Goal: Task Accomplishment & Management: Use online tool/utility

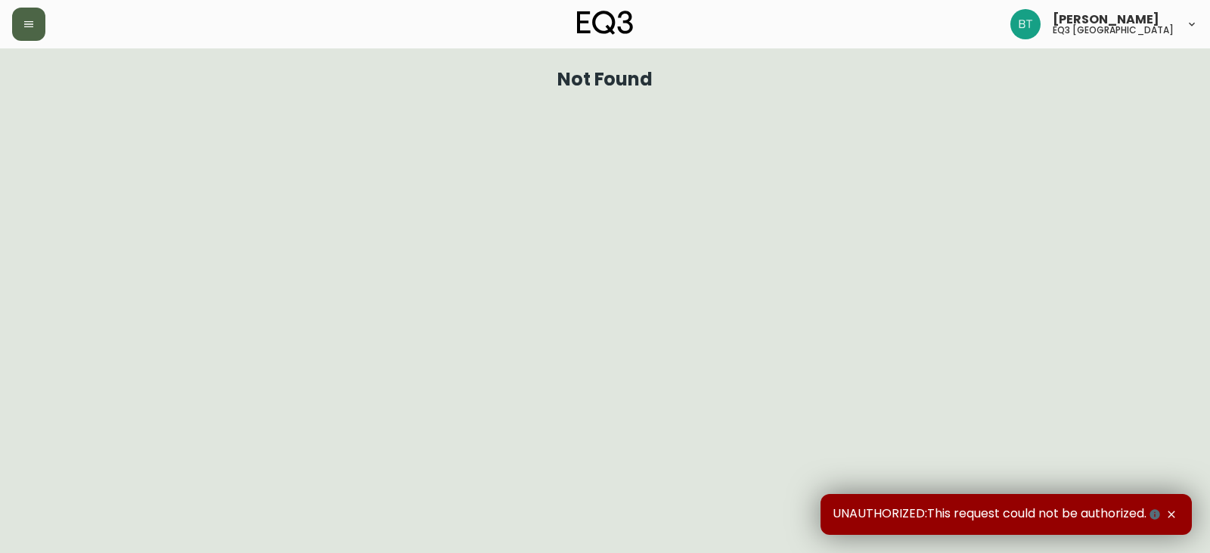
click at [38, 20] on button "button" at bounding box center [28, 24] width 33 height 33
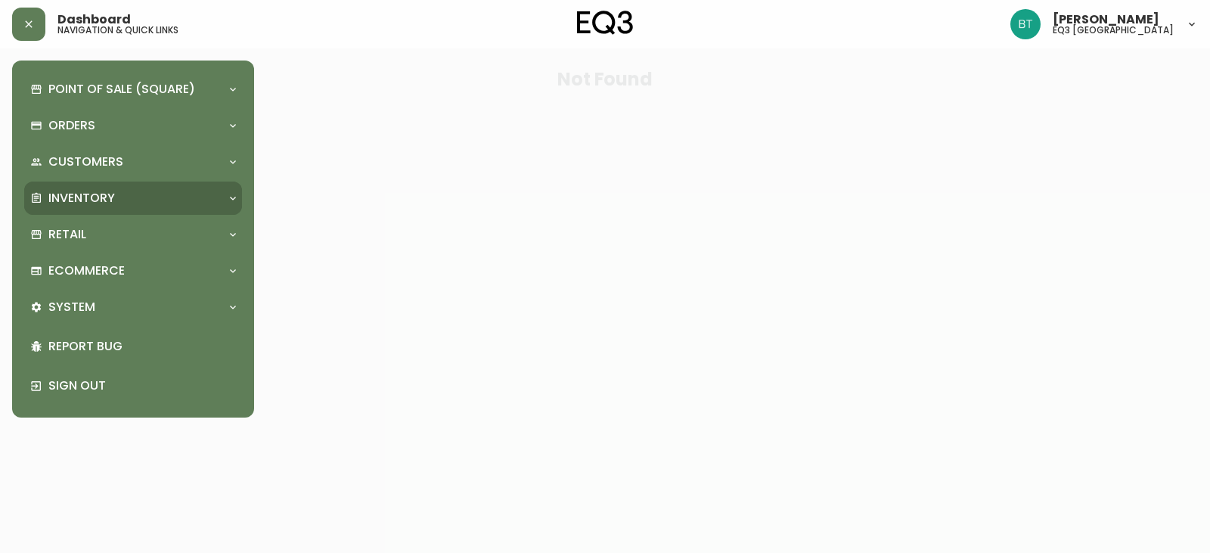
click at [80, 198] on p "Inventory" at bounding box center [81, 198] width 67 height 17
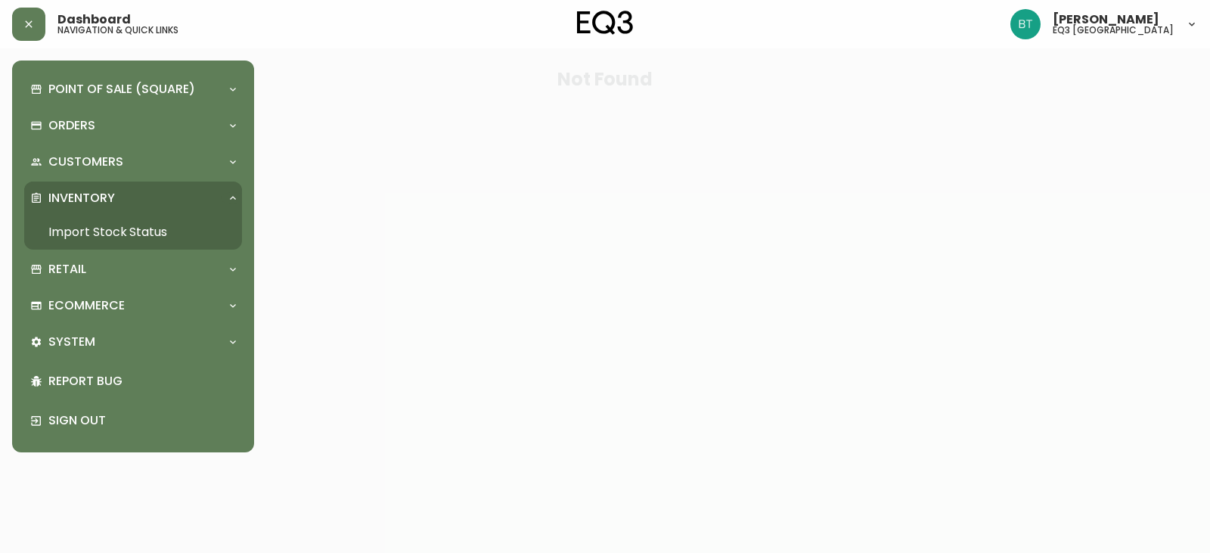
click at [83, 228] on link "Import Stock Status" at bounding box center [133, 232] width 218 height 35
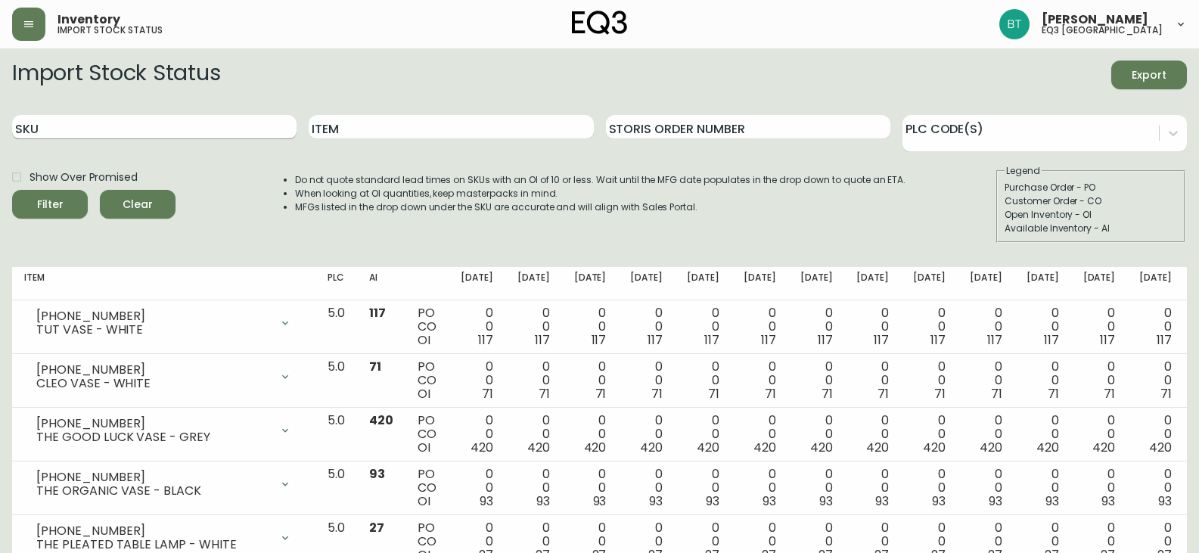
click at [137, 132] on input "SKU" at bounding box center [154, 127] width 284 height 24
click at [336, 123] on input "Item" at bounding box center [451, 127] width 284 height 24
click at [91, 121] on input "SKU" at bounding box center [154, 127] width 284 height 24
type input "[PHONE_NUMBER]"
click at [65, 188] on label "Show Over Promised" at bounding box center [71, 177] width 134 height 26
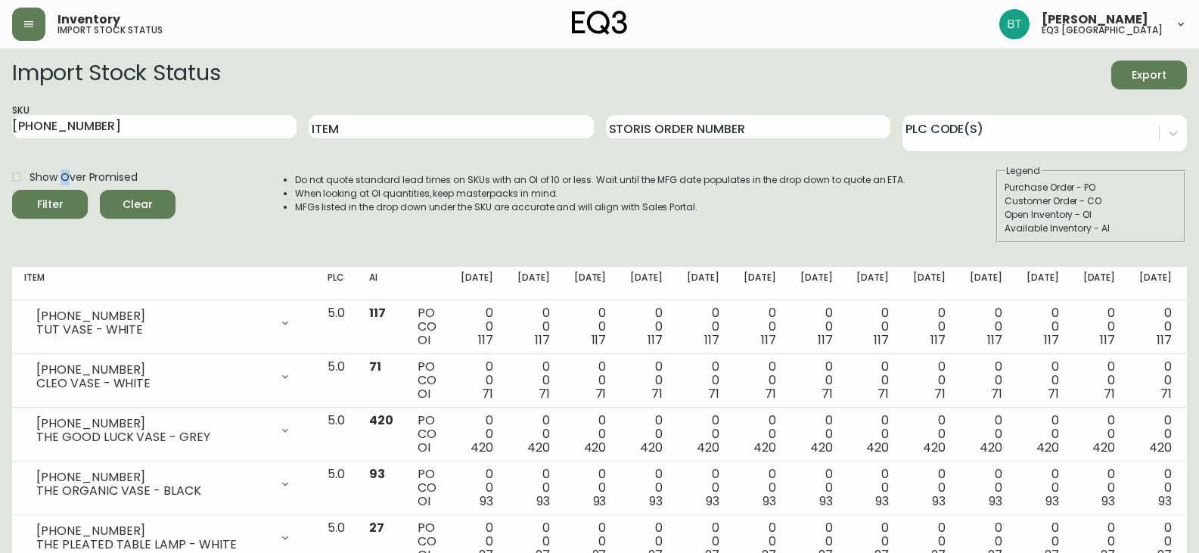
click at [60, 201] on div "Filter" at bounding box center [50, 204] width 26 height 19
